Goal: Understand process/instructions: Learn how to perform a task or action

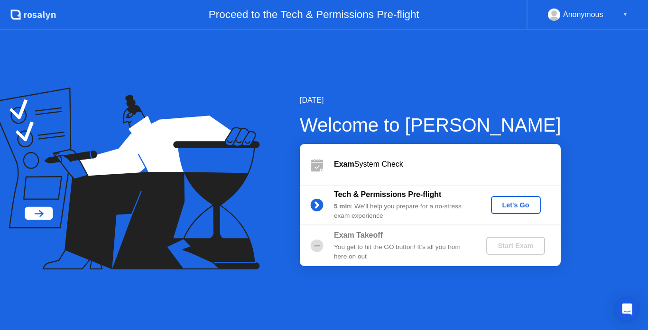
click at [510, 206] on div "Let's Go" at bounding box center [516, 206] width 42 height 8
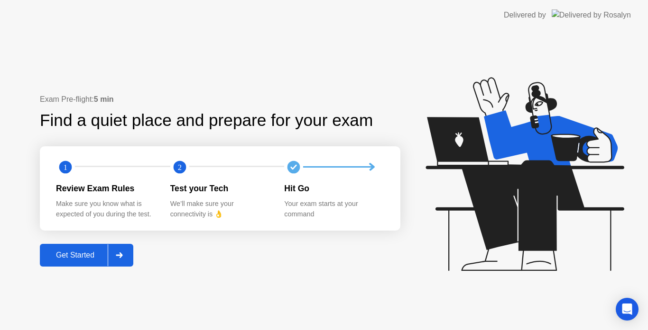
drag, startPoint x: 82, startPoint y: 252, endPoint x: 104, endPoint y: 249, distance: 22.5
click at [104, 249] on button "Get Started" at bounding box center [86, 255] width 93 height 23
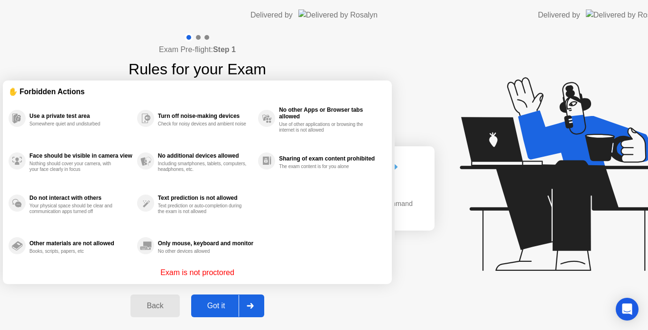
click at [124, 250] on div "Exam Pre-flight: Step 1 Rules for your Exam ✋ Forbidden Actions Use a private t…" at bounding box center [197, 180] width 395 height 301
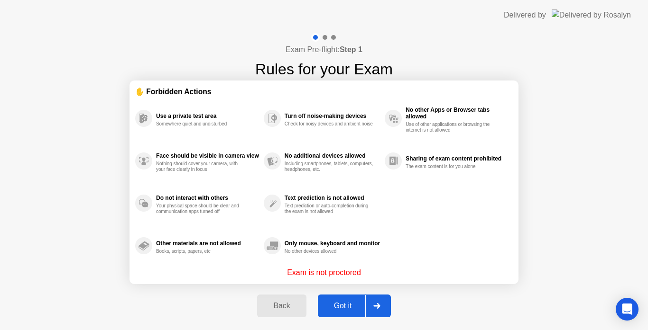
click at [370, 299] on div at bounding box center [376, 306] width 23 height 22
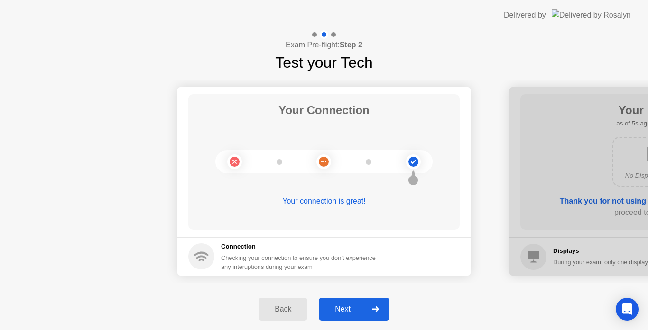
click at [383, 309] on div at bounding box center [375, 310] width 23 height 22
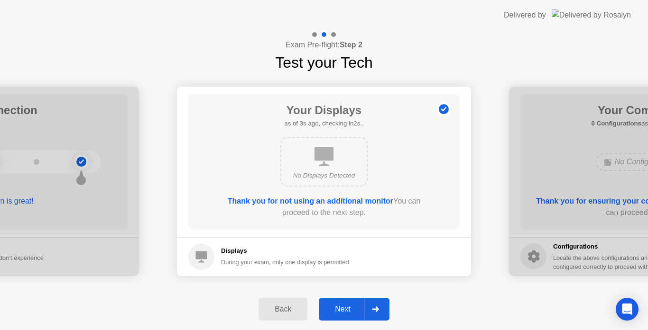
click at [383, 309] on div at bounding box center [375, 310] width 23 height 22
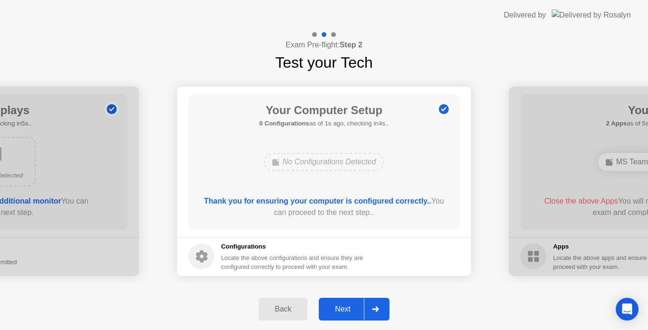
click at [383, 309] on div at bounding box center [375, 310] width 23 height 22
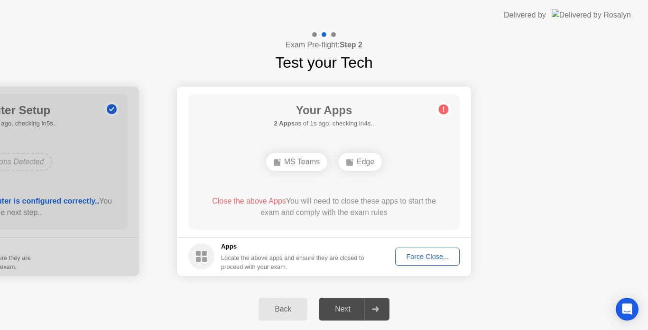
click at [383, 309] on div at bounding box center [375, 310] width 23 height 22
click at [421, 269] on footer "Apps Locate the above apps and ensure they are closed to proceed with your exam…" at bounding box center [324, 257] width 294 height 39
click at [423, 264] on button "Force Close..." at bounding box center [427, 257] width 64 height 18
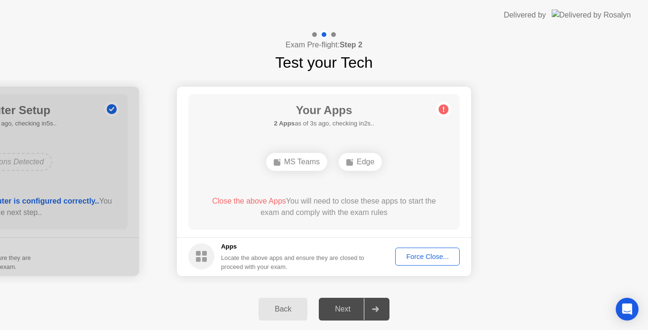
click at [381, 310] on div at bounding box center [375, 310] width 23 height 22
click at [289, 160] on div "MS Teams" at bounding box center [296, 162] width 61 height 18
click at [7, 64] on div "Exam Pre-flight: Step 2 Test your Tech" at bounding box center [324, 52] width 648 height 44
click at [374, 299] on div at bounding box center [375, 310] width 23 height 22
click at [345, 306] on div "Next" at bounding box center [342, 309] width 42 height 9
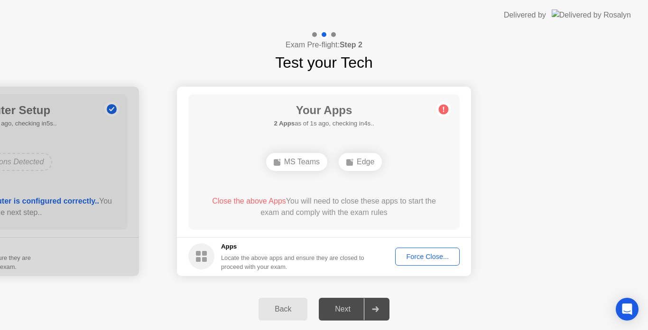
click at [304, 156] on div "MS Teams" at bounding box center [296, 162] width 61 height 18
click at [304, 159] on div "MS Teams" at bounding box center [296, 162] width 61 height 18
click at [441, 112] on circle at bounding box center [444, 109] width 10 height 10
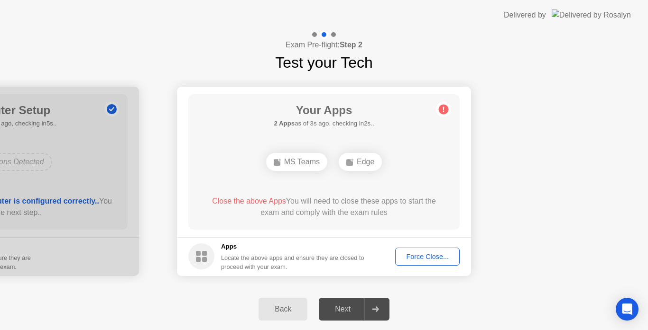
click at [441, 112] on circle at bounding box center [444, 109] width 10 height 10
click at [288, 313] on div "Back" at bounding box center [282, 309] width 43 height 9
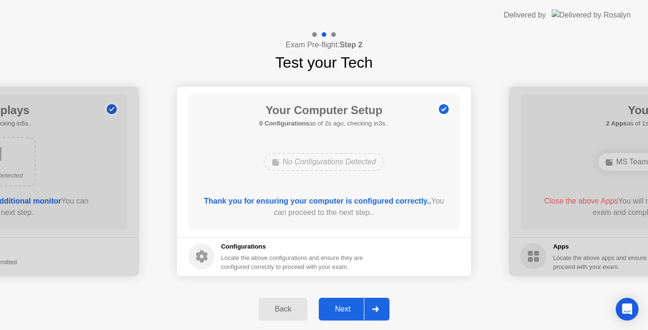
click at [273, 257] on div "Locate the above configurations and ensure they are configured correctly to pro…" at bounding box center [293, 263] width 144 height 18
click at [243, 251] on h5 "Configurations" at bounding box center [293, 246] width 144 height 9
drag, startPoint x: 237, startPoint y: 256, endPoint x: 284, endPoint y: 259, distance: 47.1
click at [240, 256] on div "Locate the above configurations and ensure they are configured correctly to pro…" at bounding box center [293, 263] width 144 height 18
click at [331, 163] on div "No Configurations Detected" at bounding box center [324, 162] width 121 height 18
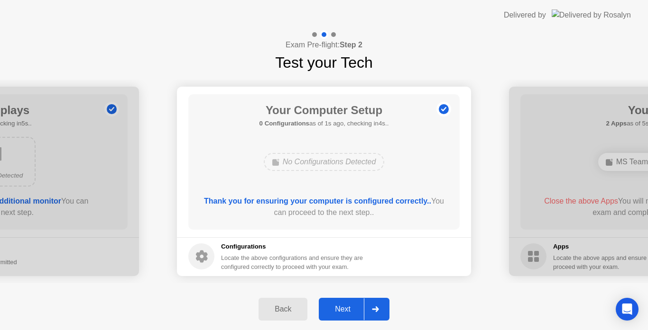
click at [347, 310] on div "Next" at bounding box center [342, 309] width 42 height 9
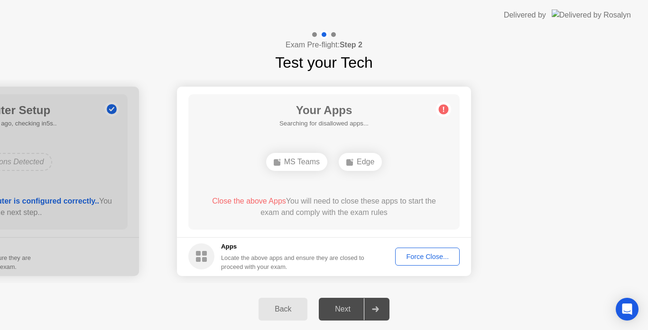
click at [376, 309] on icon at bounding box center [375, 310] width 7 height 6
click at [420, 257] on div "Force Close..." at bounding box center [427, 257] width 58 height 8
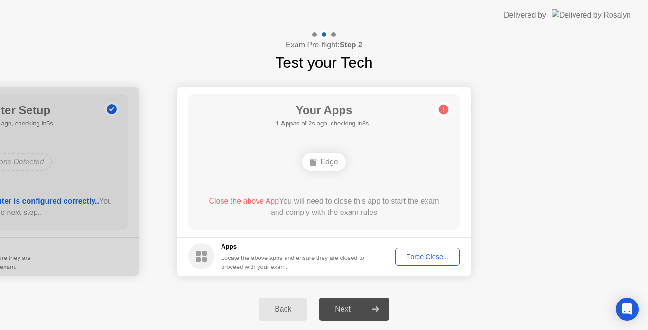
click at [375, 311] on icon at bounding box center [375, 310] width 7 height 6
